Goal: Obtain resource: Obtain resource

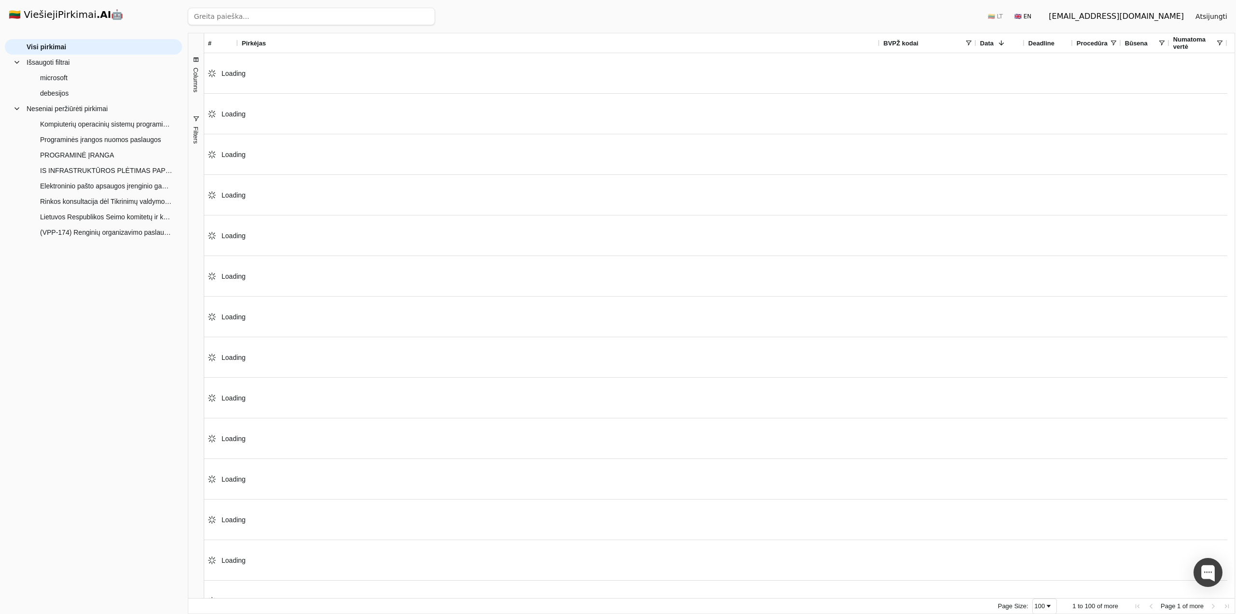
click at [229, 17] on input "search" at bounding box center [311, 16] width 247 height 17
paste input "Vmware programinės įrangos palaikymo paslaugos"
type input "Vmware programinės įrangos palaikymo paslaugos"
click at [425, 16] on button "Ieškoti" at bounding box center [416, 16] width 38 height 17
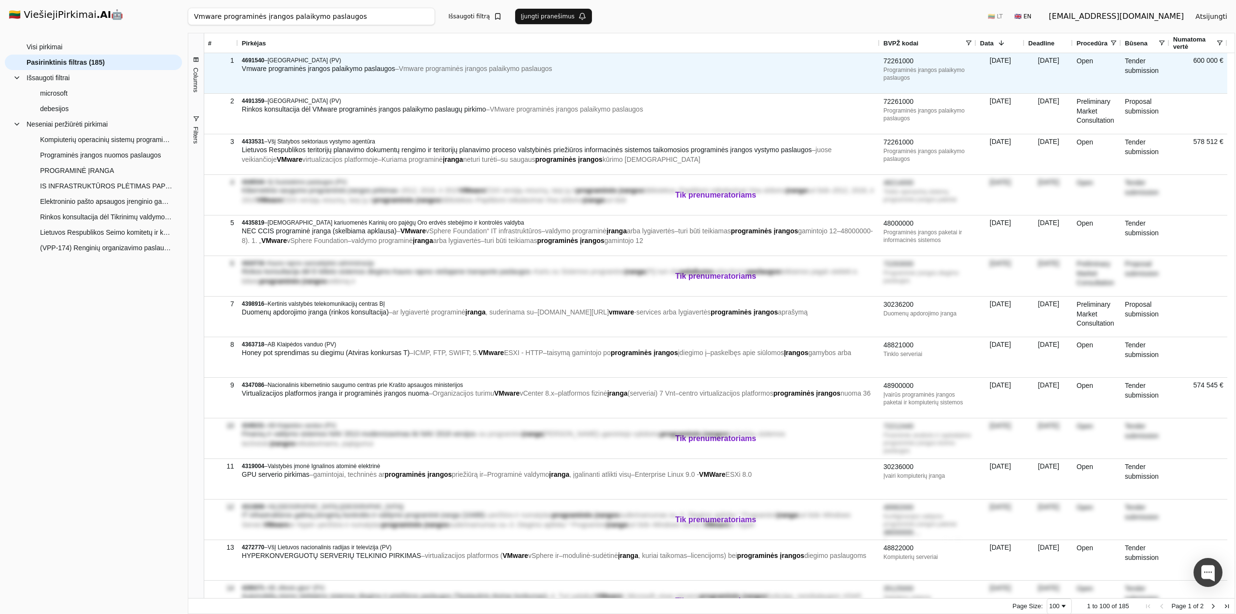
click at [324, 80] on div "4691540 – [GEOGRAPHIC_DATA] (PV) Vmware programinės įrangos palaikymo paslaugos…" at bounding box center [559, 73] width 642 height 40
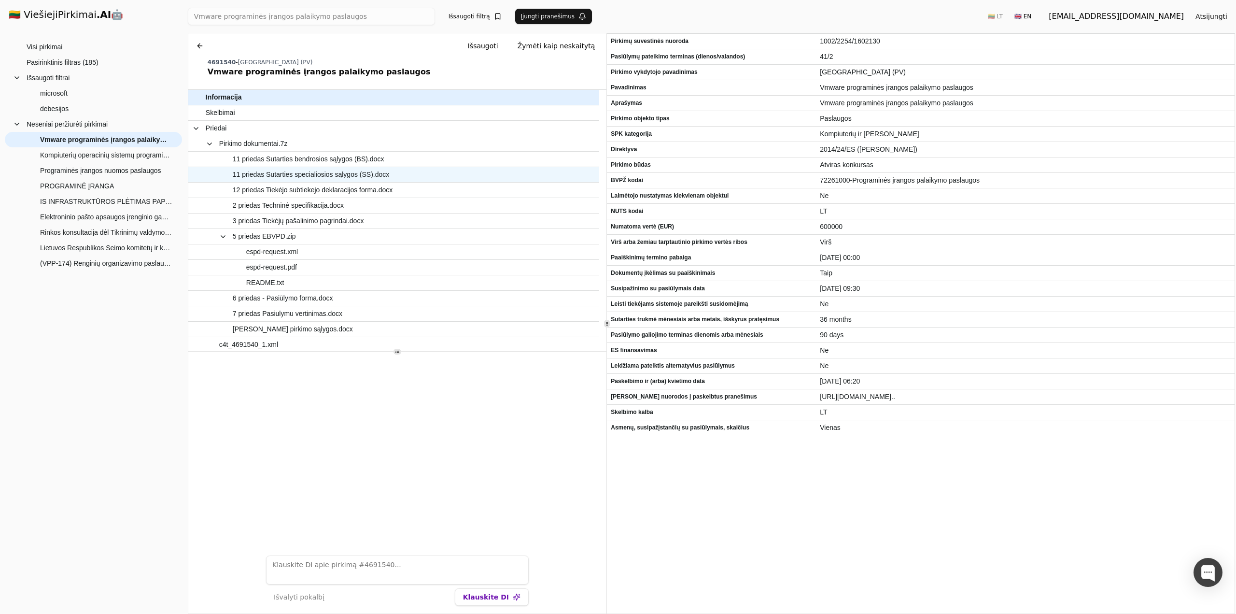
click at [301, 175] on span "11 priedas Sutarties specialiosios sąlygos (SS).docx" at bounding box center [311, 175] width 157 height 14
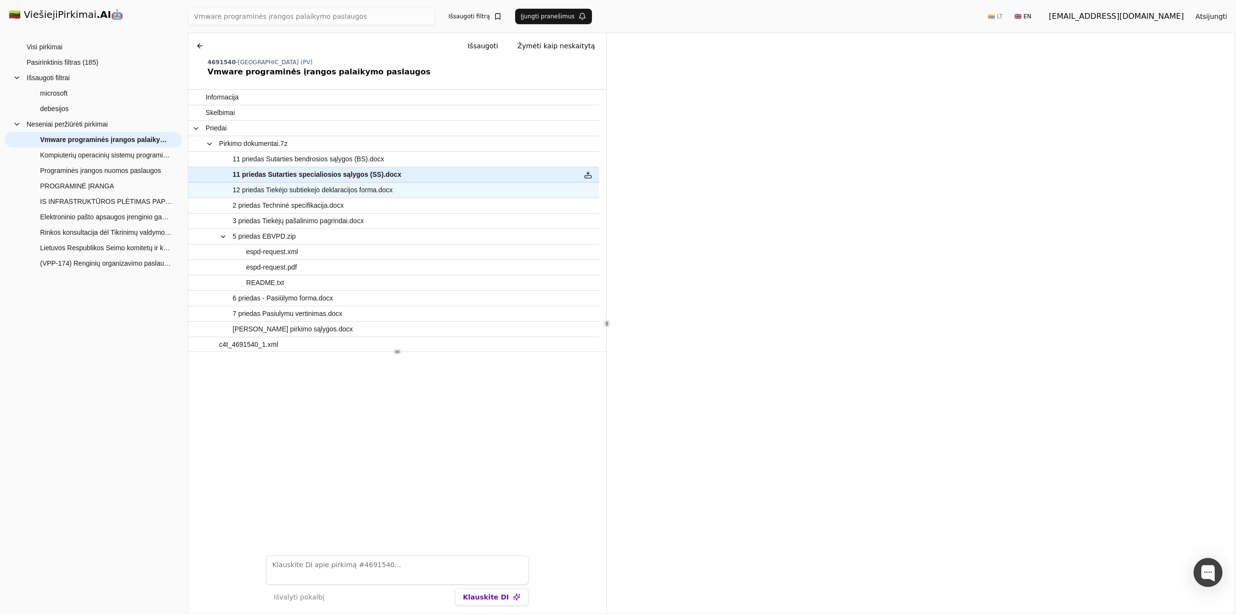
click at [305, 191] on span "12 priedas Tiekėjo subtiekejo deklaracijos forma.docx" at bounding box center [313, 190] width 160 height 14
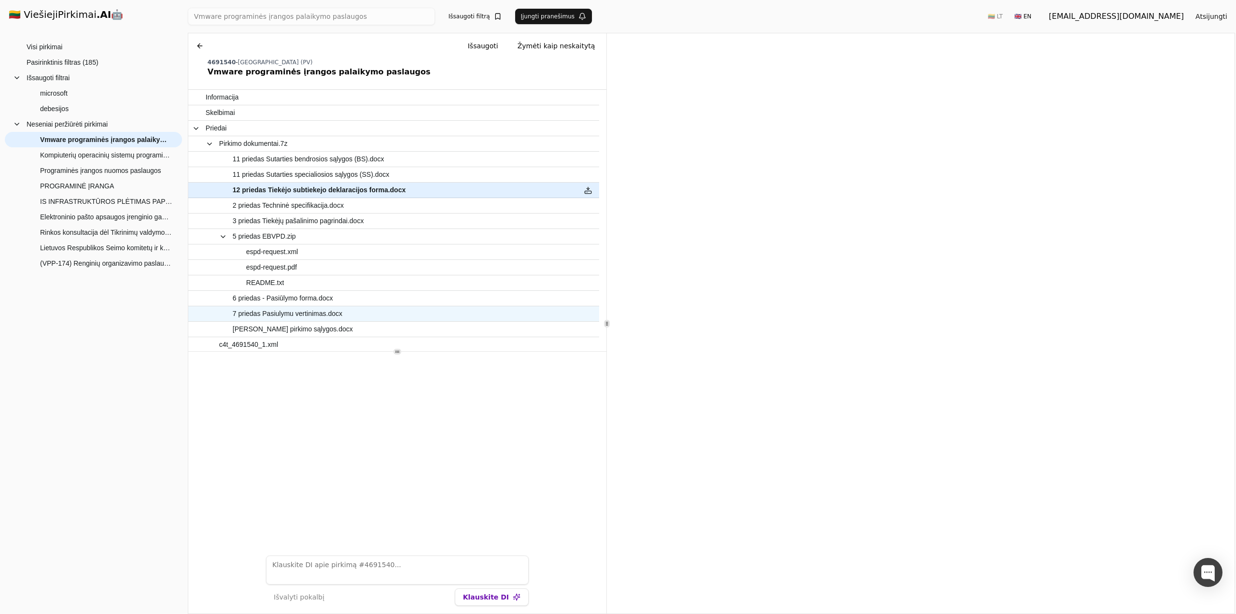
click at [294, 315] on span "7 priedas Pasiulymu vertinimas.docx" at bounding box center [288, 314] width 110 height 14
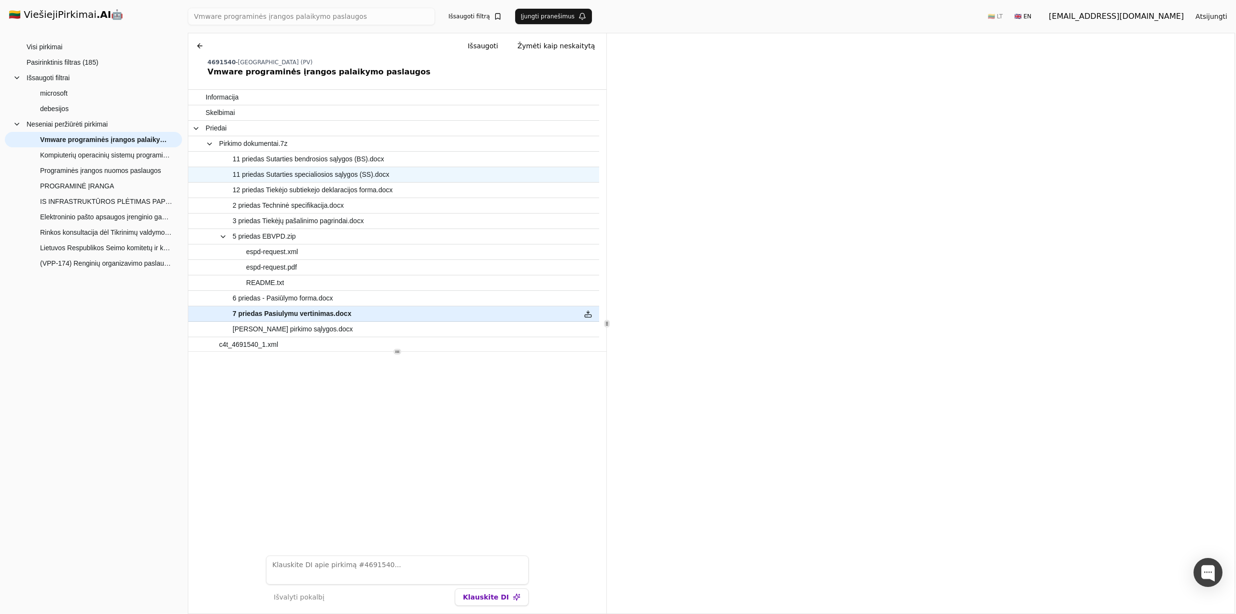
click at [363, 176] on span "11 priedas Sutarties specialiosios sąlygos (SS).docx" at bounding box center [311, 175] width 157 height 14
click at [311, 332] on span "[PERSON_NAME] pirkimo sąlygos.docx" at bounding box center [293, 329] width 120 height 14
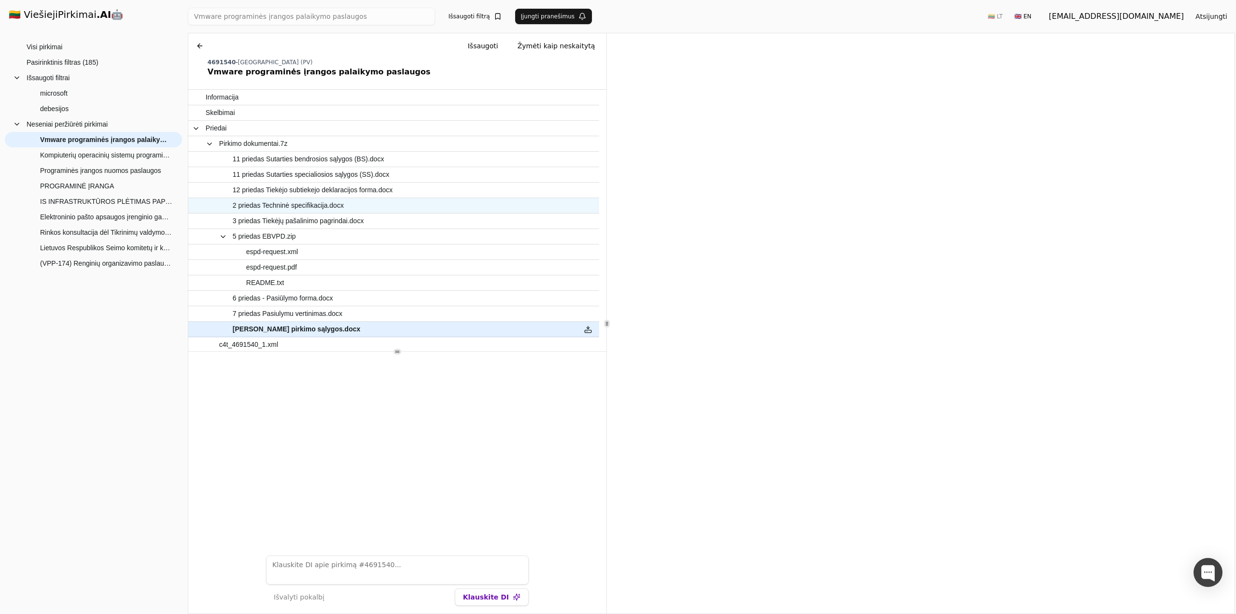
click at [300, 206] on span "2 priedas Techninė specifikacija.docx" at bounding box center [288, 205] width 111 height 14
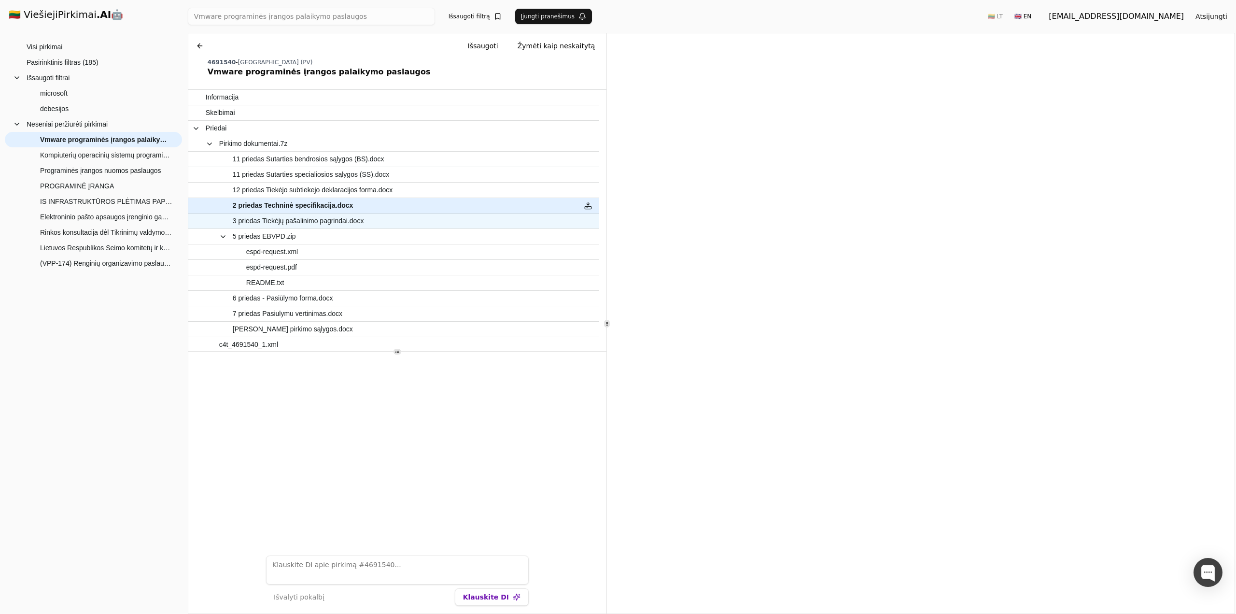
click at [339, 224] on span "3 priedas Tiekėjų pašalinimo pagrindai.docx" at bounding box center [298, 221] width 131 height 14
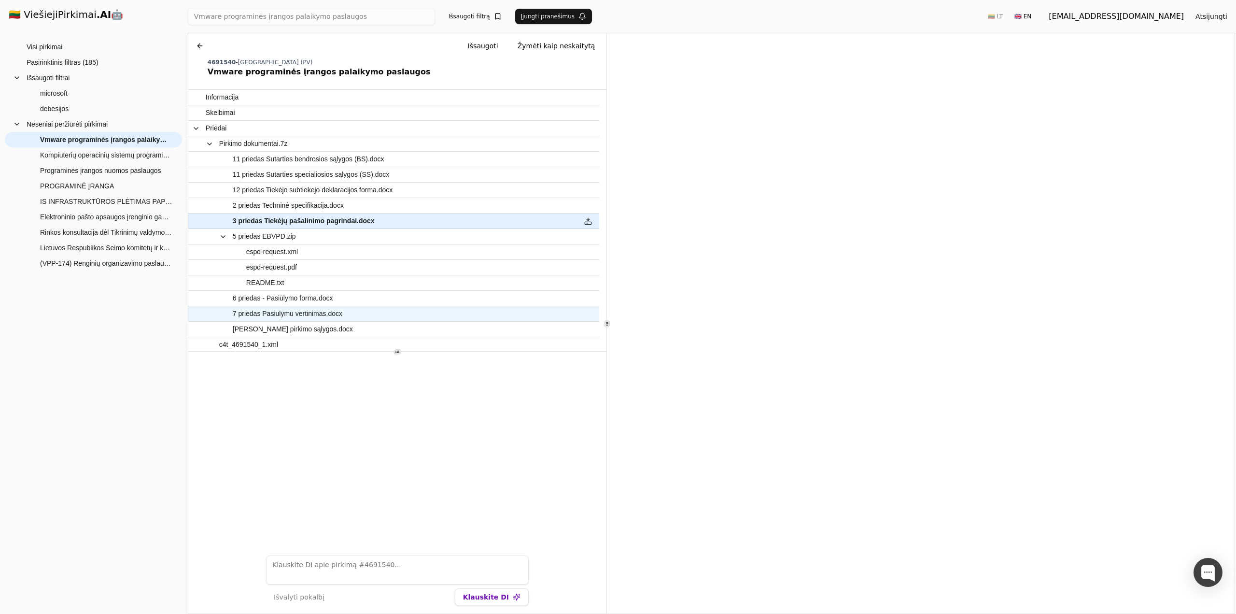
click at [317, 297] on span "6 priedas - Pasiūlymo forma.docx" at bounding box center [283, 298] width 100 height 14
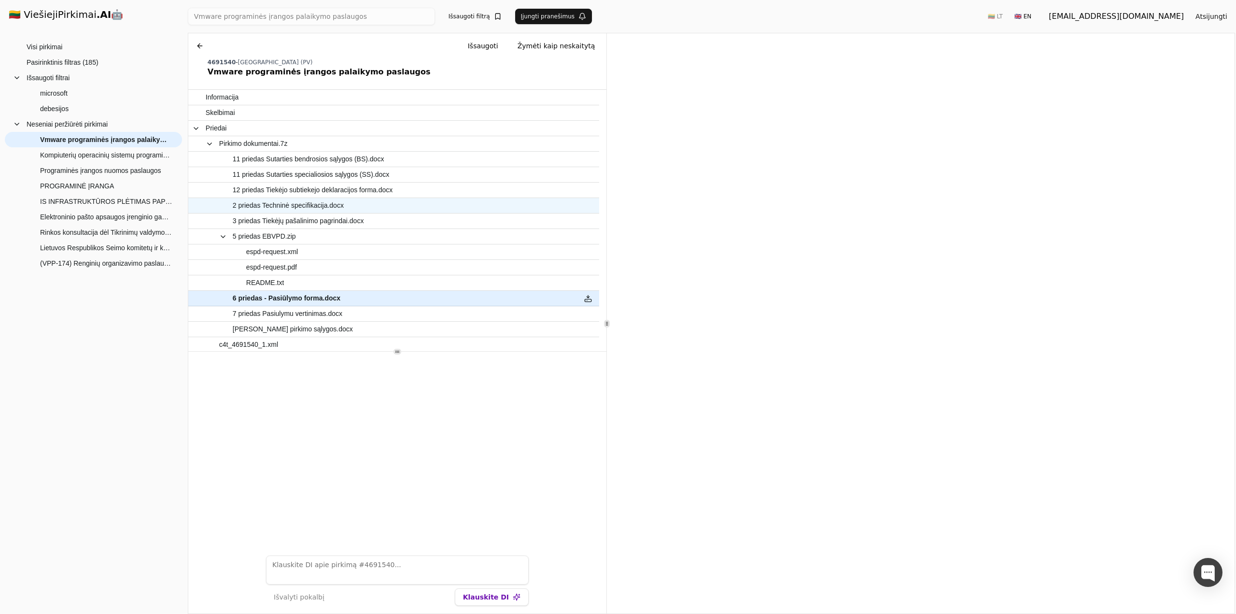
click at [286, 207] on span "2 priedas Techninė specifikacija.docx" at bounding box center [288, 205] width 111 height 14
